Goal: Navigation & Orientation: Find specific page/section

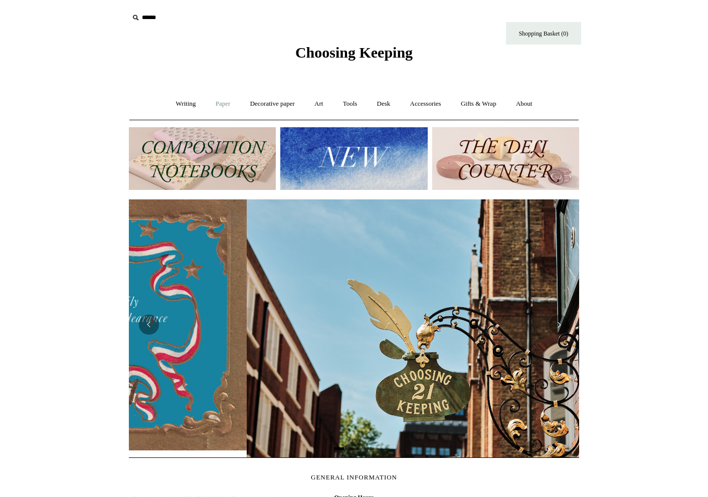
scroll to position [0, 450]
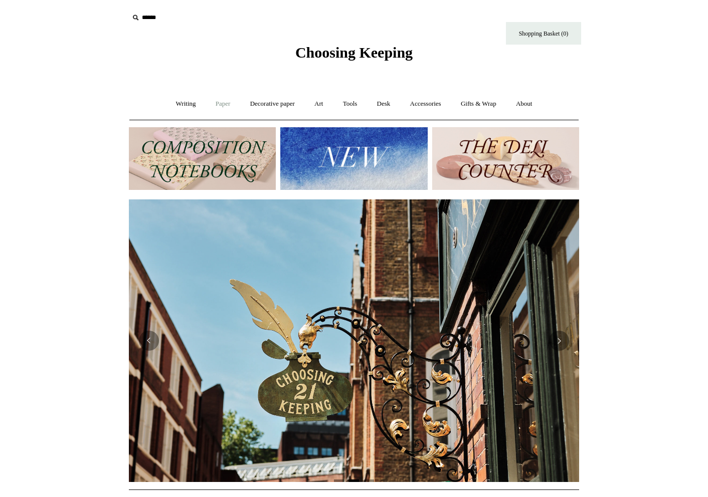
click at [217, 104] on link "Paper +" at bounding box center [223, 104] width 33 height 27
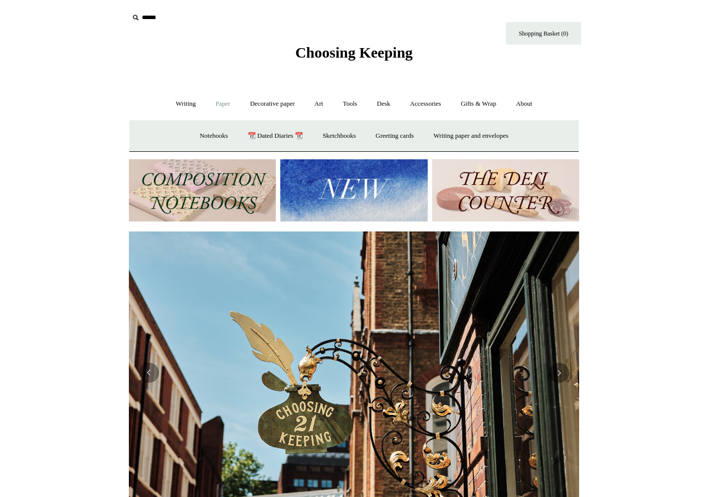
click at [219, 106] on link "Paper -" at bounding box center [223, 104] width 33 height 27
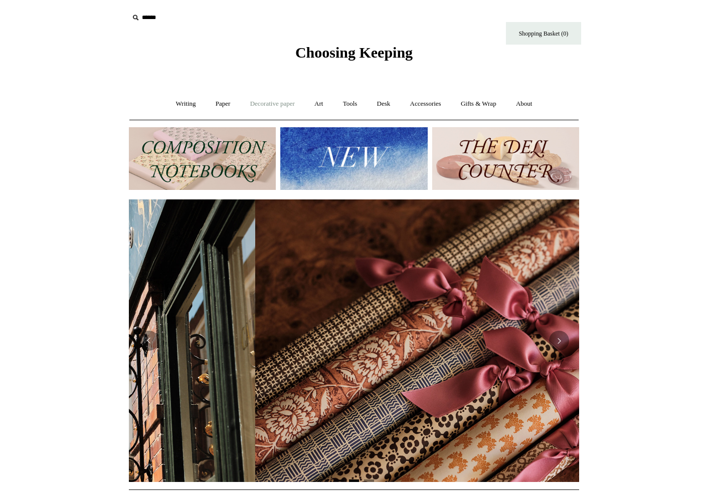
scroll to position [0, 900]
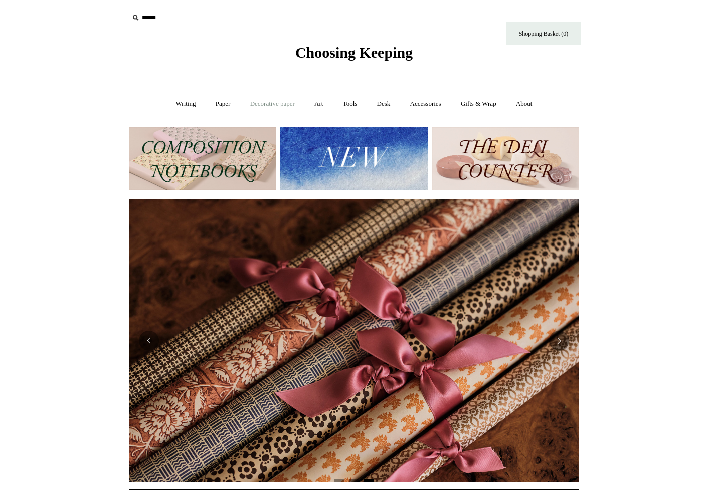
click at [277, 105] on link "Decorative paper +" at bounding box center [272, 104] width 63 height 27
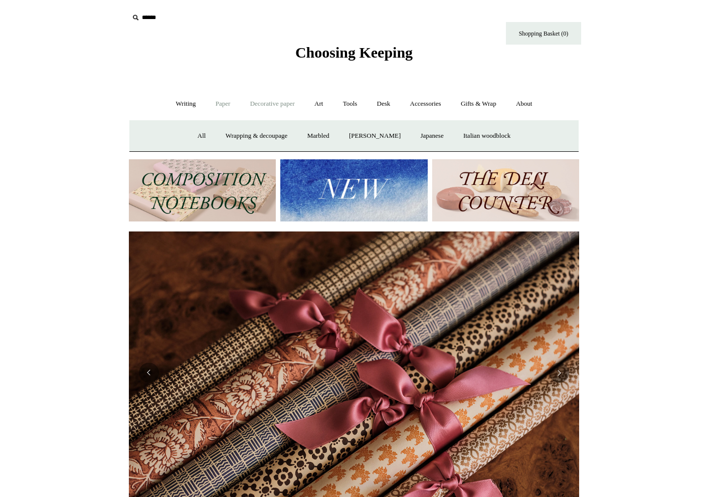
click at [217, 104] on link "Paper +" at bounding box center [223, 104] width 33 height 27
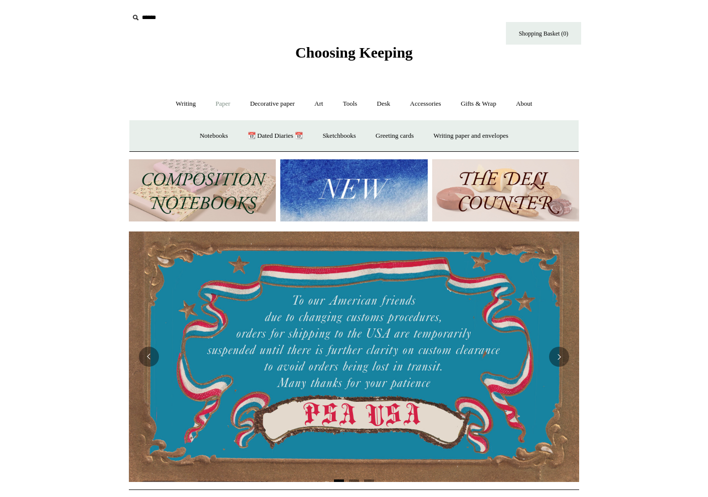
scroll to position [0, 0]
click at [456, 138] on link "Writing paper and envelopes +" at bounding box center [471, 136] width 93 height 27
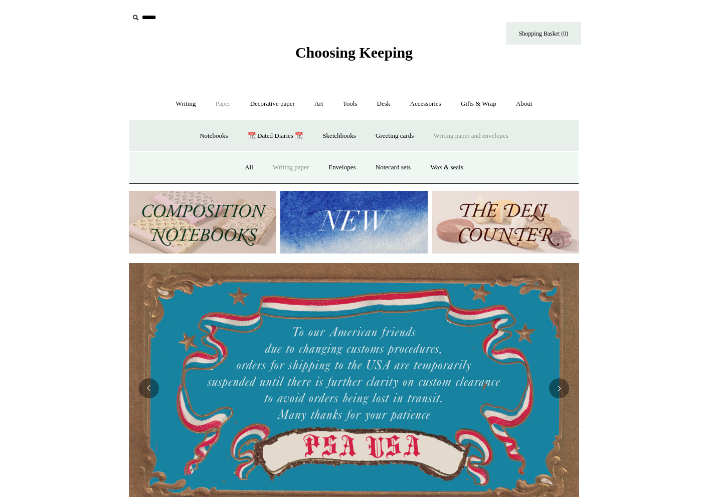
click at [282, 169] on link "Writing paper" at bounding box center [291, 167] width 54 height 27
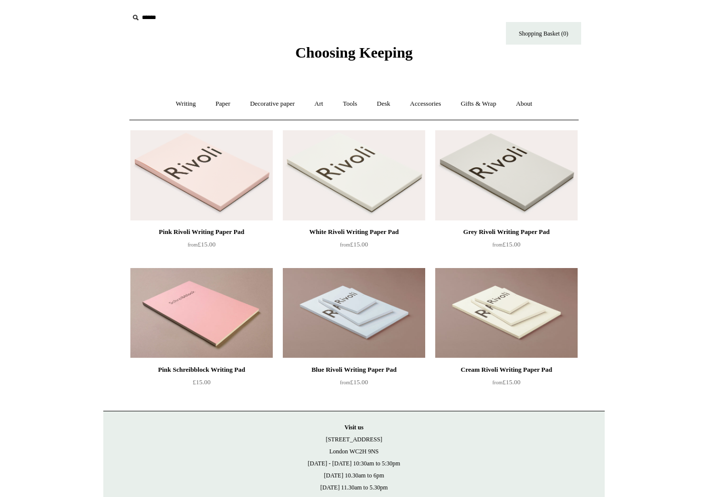
click at [306, 52] on span "Choosing Keeping" at bounding box center [353, 52] width 117 height 17
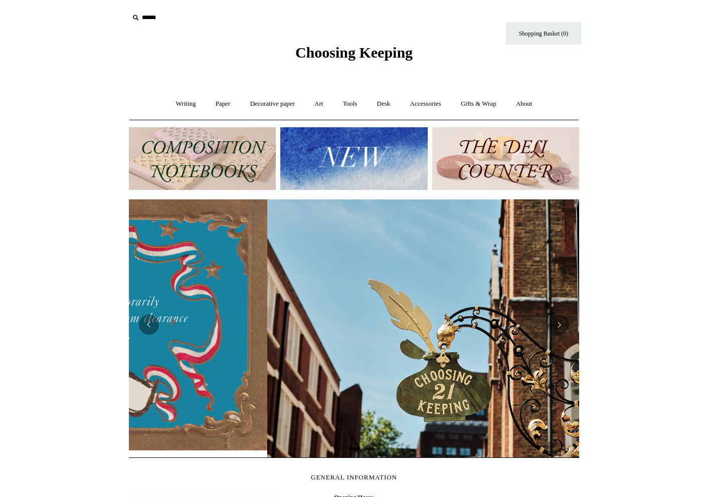
scroll to position [0, 450]
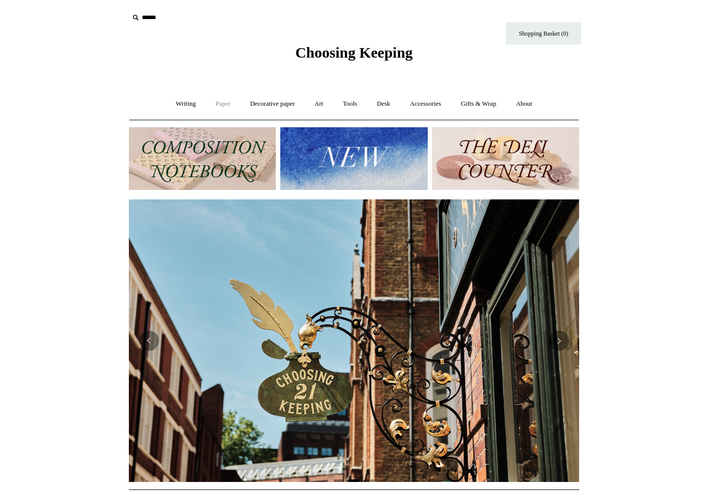
click at [218, 105] on link "Paper +" at bounding box center [223, 104] width 33 height 27
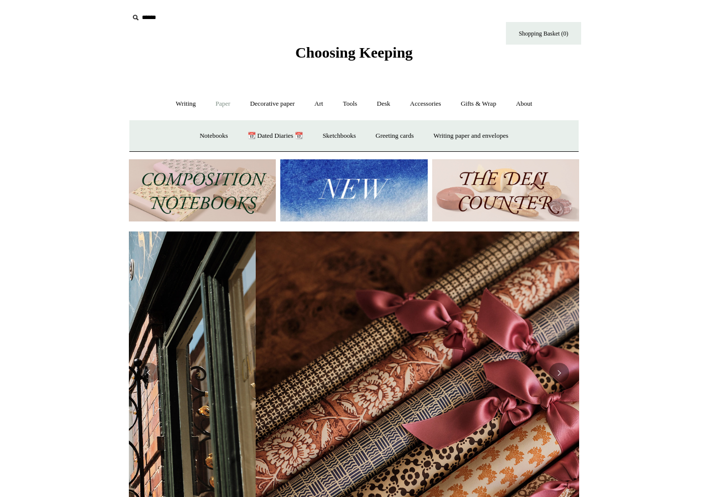
scroll to position [0, 900]
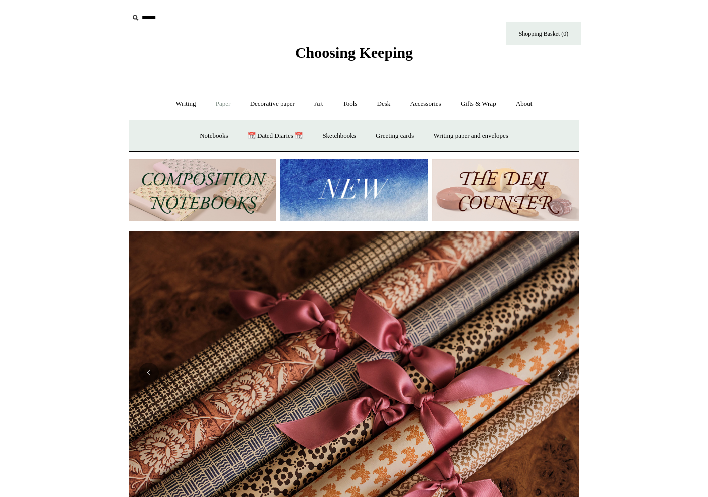
click at [217, 105] on link "Paper -" at bounding box center [223, 104] width 33 height 27
